Goal: Information Seeking & Learning: Find specific fact

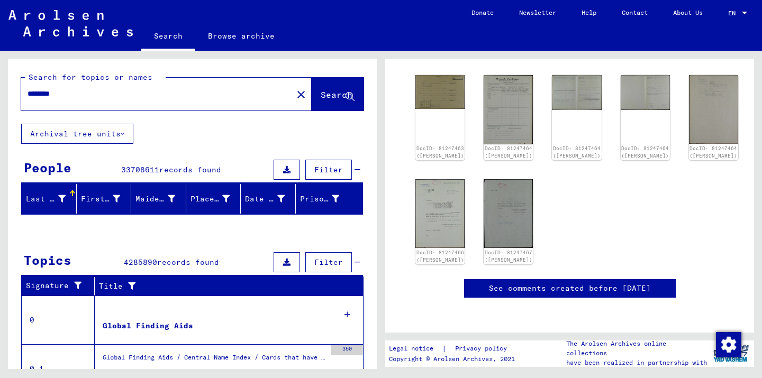
scroll to position [179, 0]
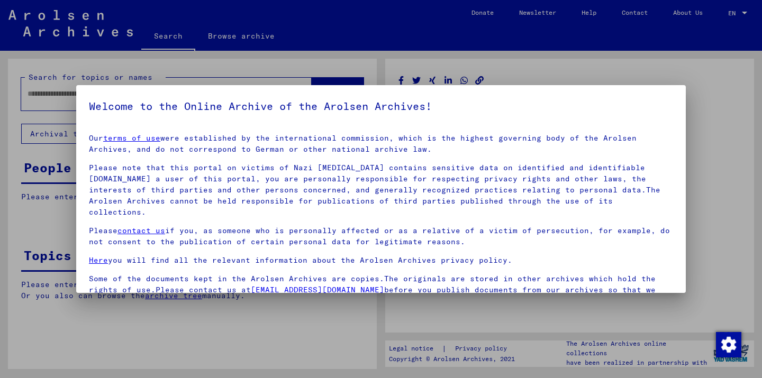
type input "********"
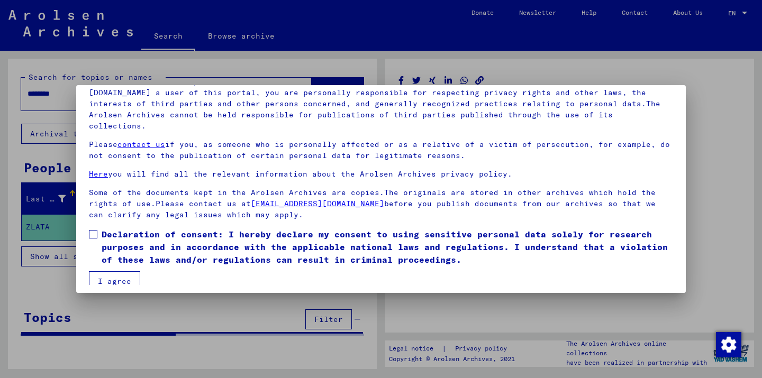
scroll to position [0, 0]
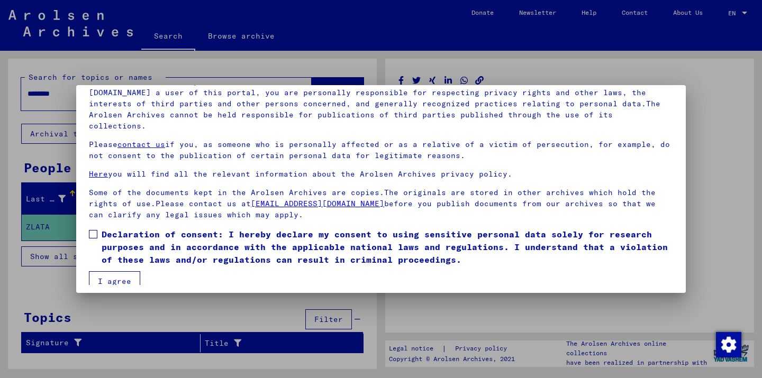
click at [94, 230] on span at bounding box center [93, 234] width 8 height 8
click at [116, 272] on button "I agree" at bounding box center [114, 282] width 51 height 20
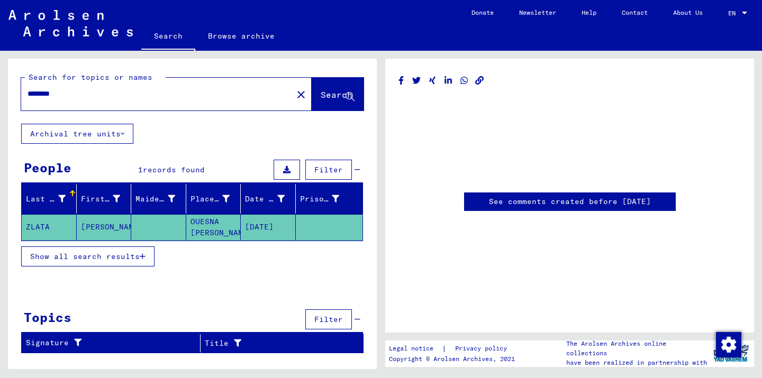
click at [52, 222] on mat-cell "ZLATA" at bounding box center [49, 227] width 55 height 26
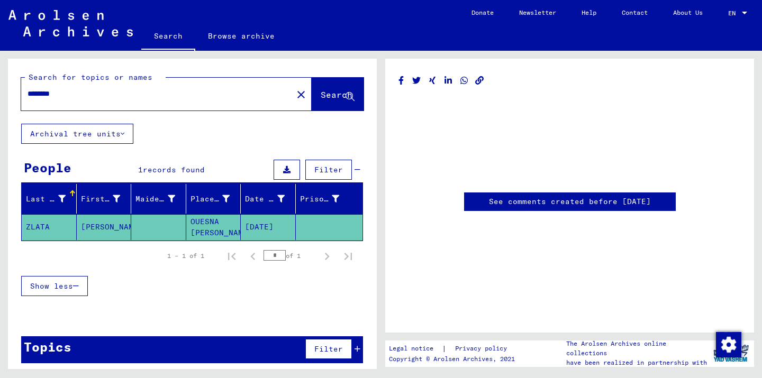
click at [207, 225] on mat-cell "OUESNA [PERSON_NAME]" at bounding box center [213, 227] width 55 height 26
click at [61, 287] on span "Show less" at bounding box center [51, 287] width 43 height 10
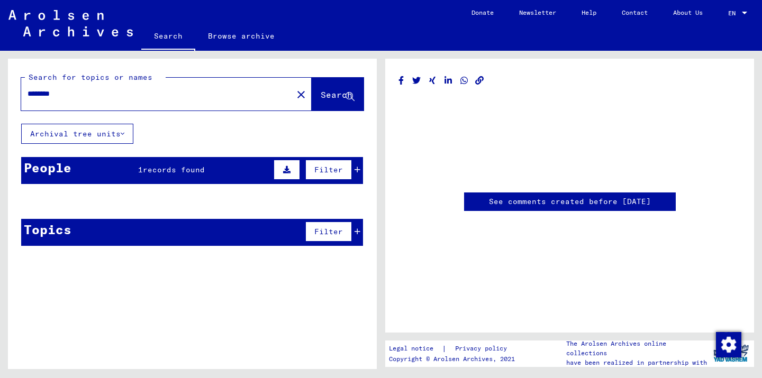
click at [325, 170] on span "Filter" at bounding box center [328, 170] width 29 height 10
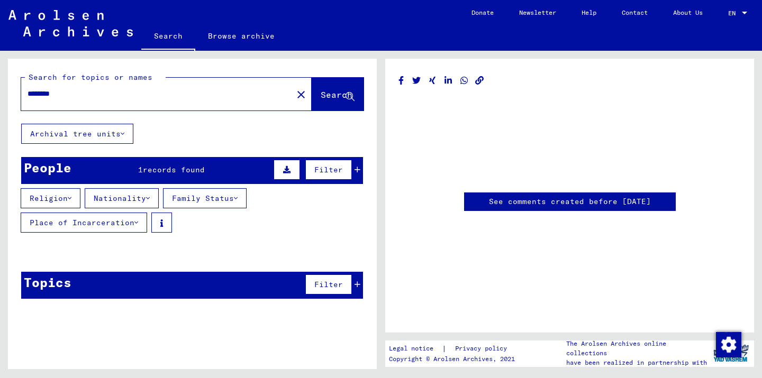
click at [143, 168] on span "records found" at bounding box center [174, 170] width 62 height 10
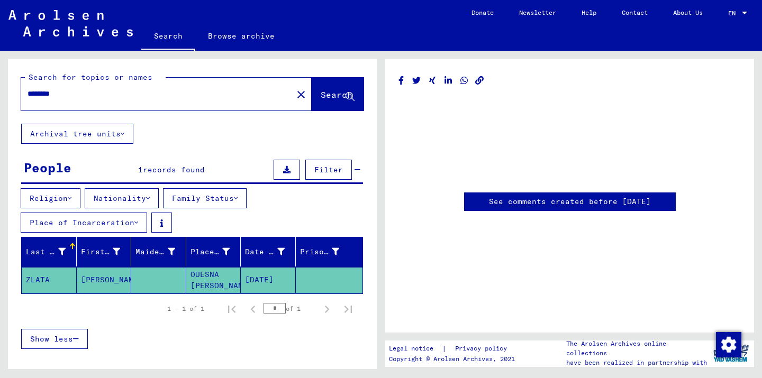
click at [264, 279] on mat-cell "[DATE]" at bounding box center [268, 280] width 55 height 26
click at [531, 201] on link "See comments created before [DATE]" at bounding box center [570, 201] width 162 height 11
click at [732, 342] on img "button" at bounding box center [728, 344] width 25 height 25
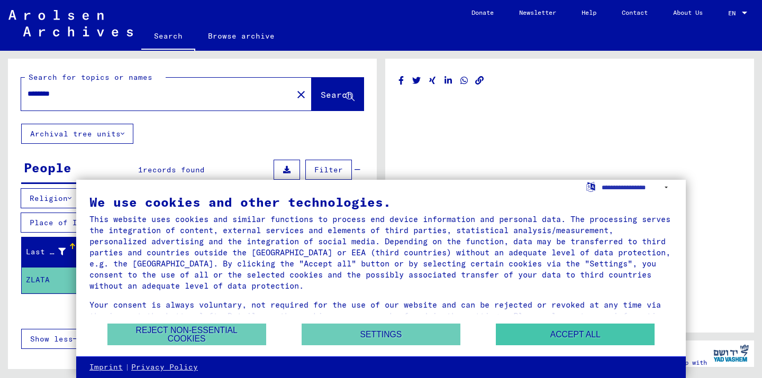
click at [550, 331] on button "Accept all" at bounding box center [575, 335] width 159 height 22
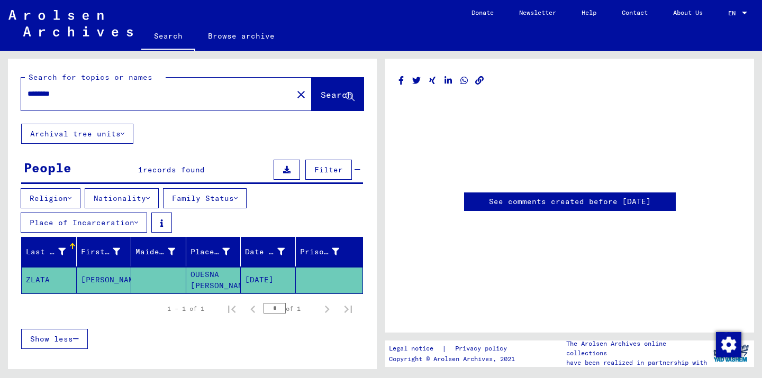
click at [51, 336] on icon at bounding box center [44, 336] width 26 height 42
click at [201, 281] on mat-cell "OUESNA [PERSON_NAME]" at bounding box center [213, 280] width 55 height 26
click at [62, 193] on button "Religion" at bounding box center [51, 198] width 60 height 20
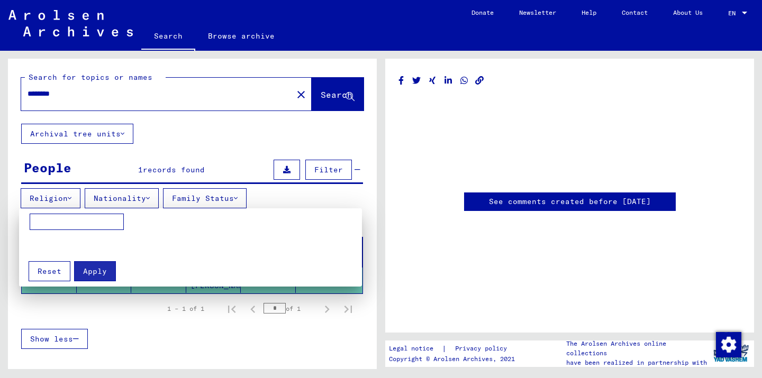
click at [62, 193] on div at bounding box center [381, 189] width 762 height 378
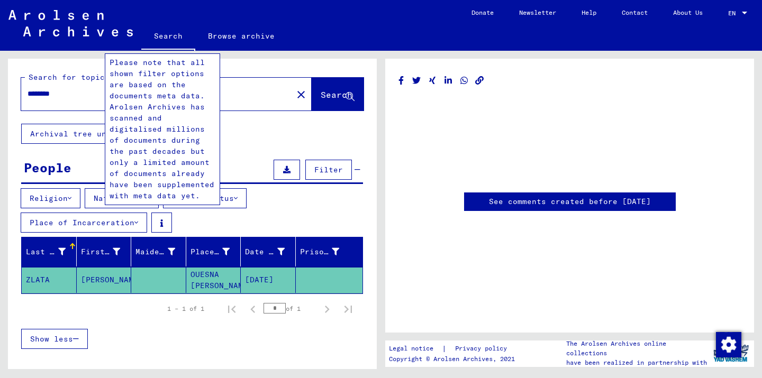
click at [162, 223] on icon at bounding box center [161, 223] width 3 height 7
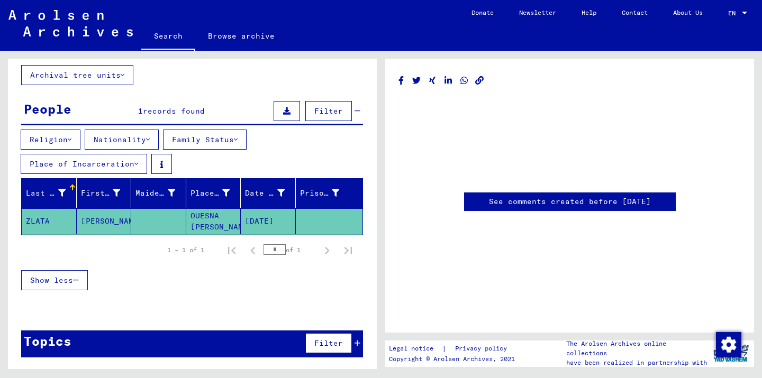
scroll to position [59, 0]
click at [332, 346] on span "Filter" at bounding box center [328, 344] width 29 height 10
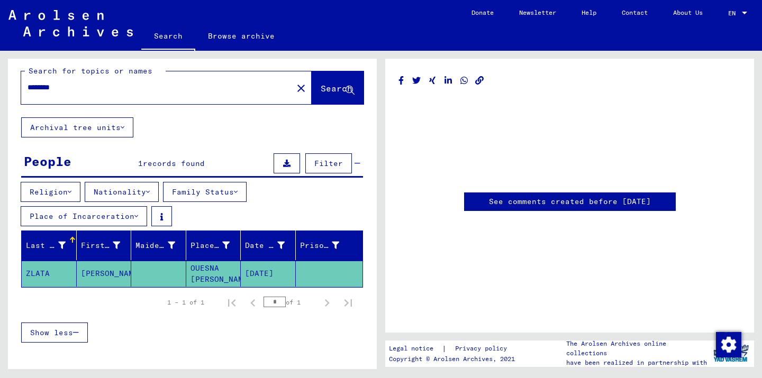
scroll to position [5, 0]
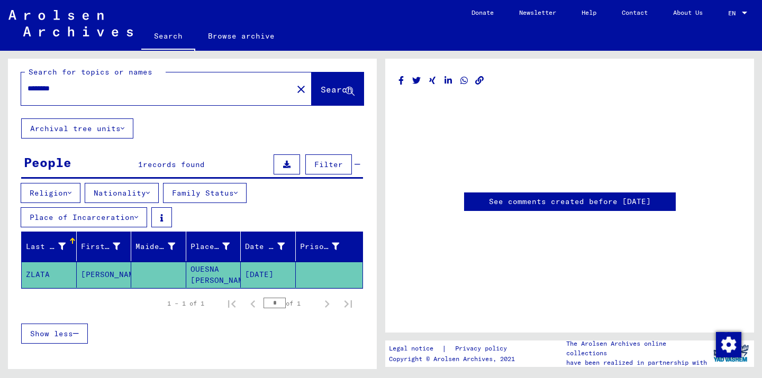
click at [22, 278] on mat-cell "ZLATA" at bounding box center [49, 275] width 55 height 26
click at [43, 269] on mat-cell "ZLATA" at bounding box center [49, 275] width 55 height 26
click at [86, 274] on mat-cell "[PERSON_NAME]" at bounding box center [104, 275] width 55 height 26
click at [206, 271] on mat-cell "OUESNA [PERSON_NAME]" at bounding box center [213, 275] width 55 height 26
click at [288, 273] on mat-cell "[DATE]" at bounding box center [268, 275] width 55 height 26
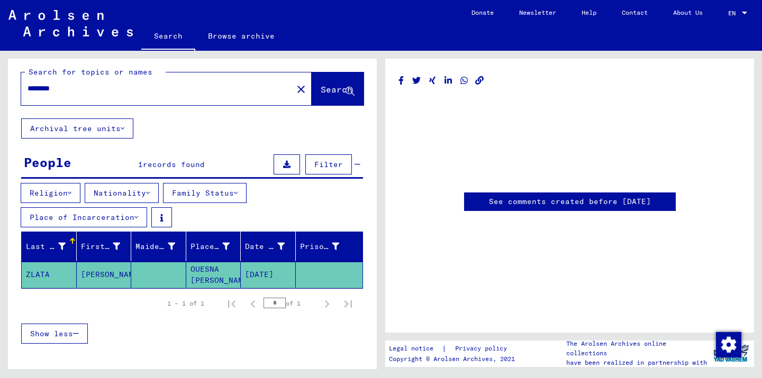
click at [502, 203] on link "See comments created before [DATE]" at bounding box center [570, 201] width 162 height 11
